Goal: Navigation & Orientation: Find specific page/section

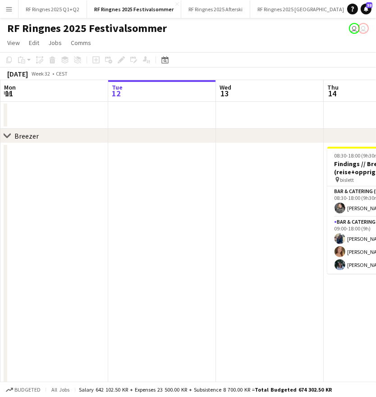
click at [12, 10] on app-icon "Menu" at bounding box center [8, 8] width 7 height 7
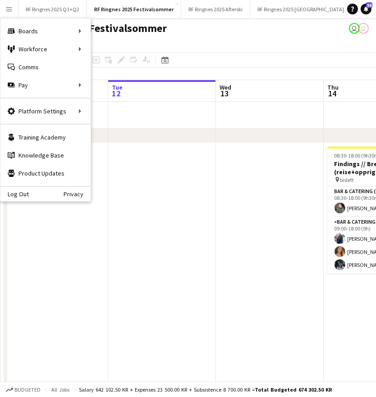
scroll to position [0, 214]
click at [179, 210] on app-date-cell at bounding box center [163, 271] width 108 height 256
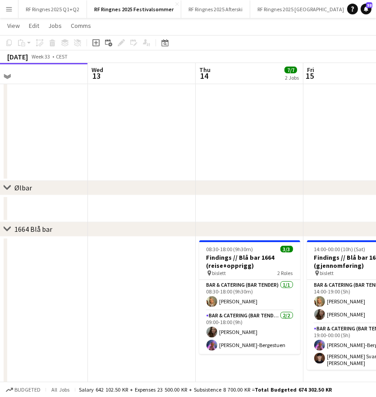
scroll to position [597, 0]
